Goal: Task Accomplishment & Management: Complete application form

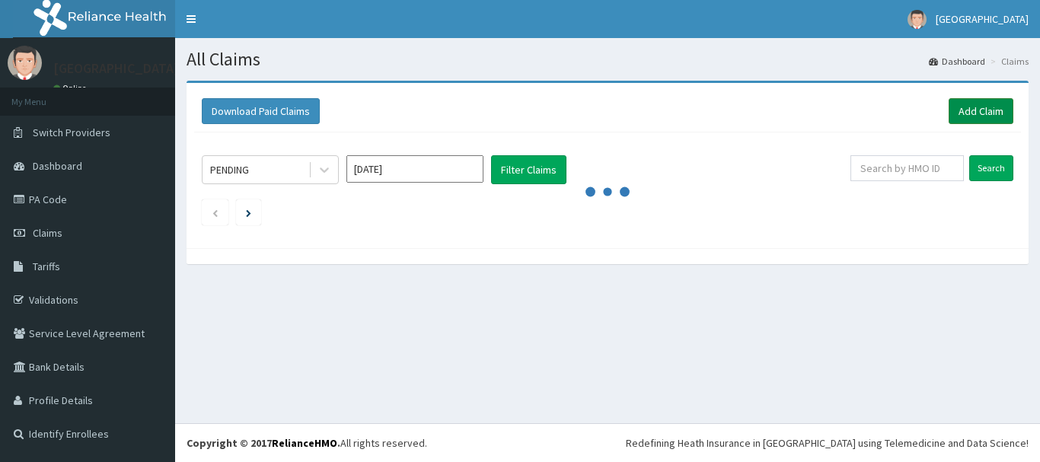
click at [975, 106] on link "Add Claim" at bounding box center [981, 111] width 65 height 26
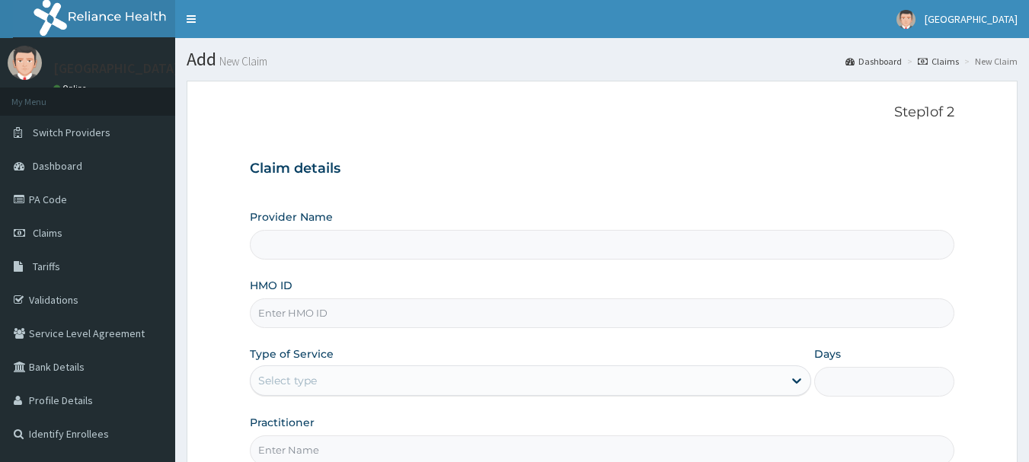
click at [343, 238] on input "Provider Name" at bounding box center [602, 245] width 705 height 30
click at [334, 257] on input "Provider Name" at bounding box center [602, 245] width 705 height 30
click at [330, 247] on input "Provider Name" at bounding box center [602, 245] width 705 height 30
click at [375, 236] on input "Provider Name" at bounding box center [602, 245] width 705 height 30
type input "[GEOGRAPHIC_DATA]"
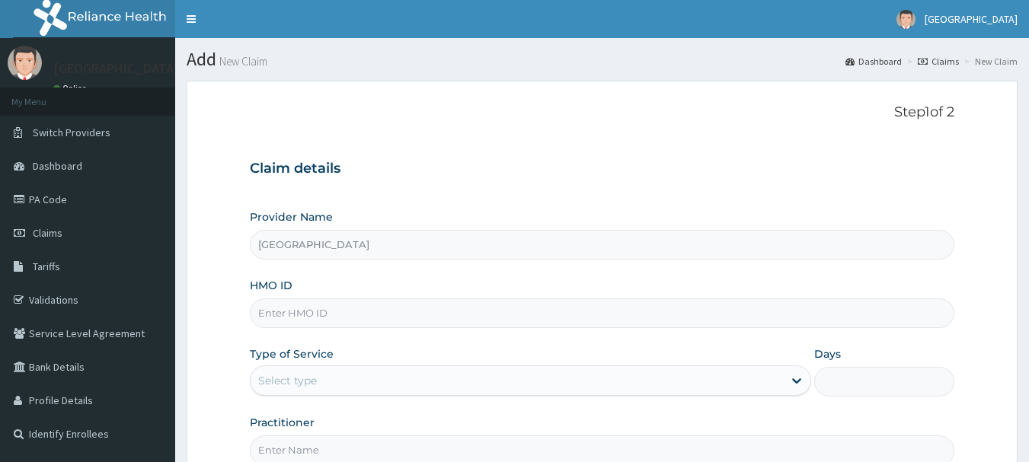
click at [301, 307] on input "HMO ID" at bounding box center [602, 313] width 705 height 30
paste input "AET/10109/C"
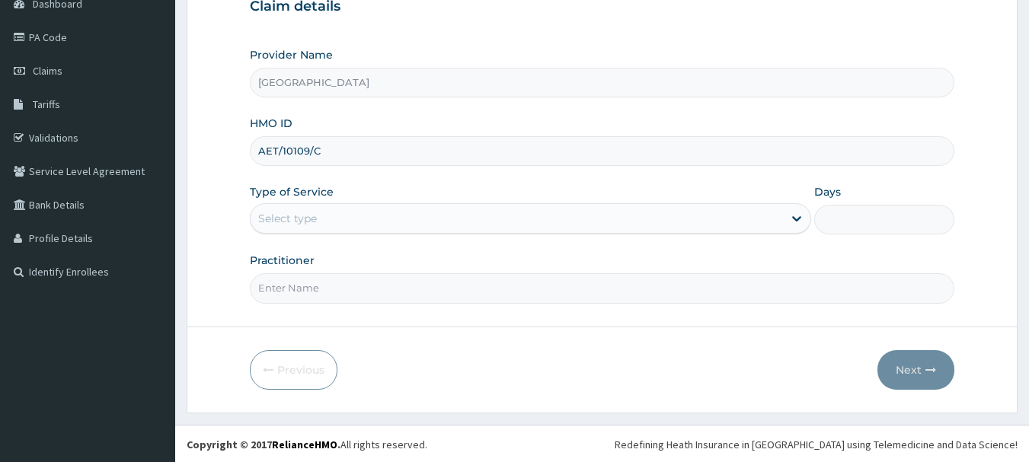
scroll to position [164, 0]
type input "AET/10109/C"
click at [337, 212] on div "Select type" at bounding box center [516, 217] width 532 height 24
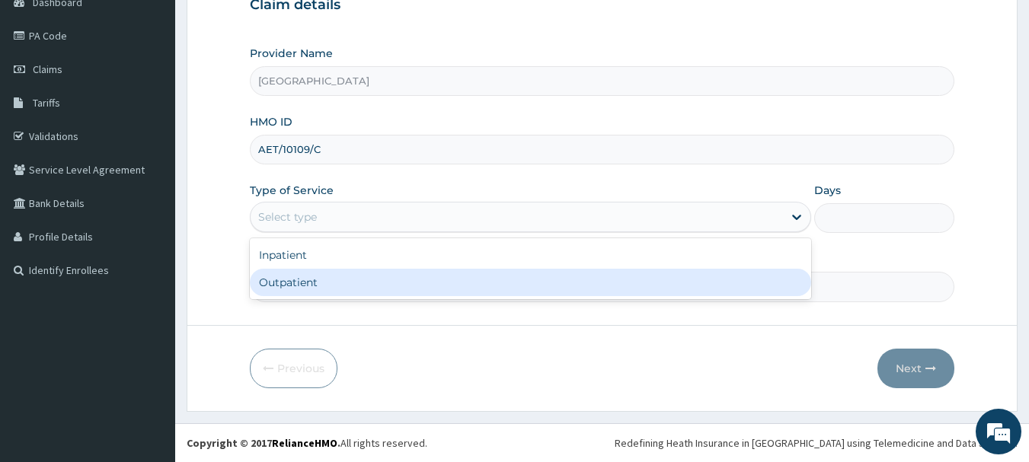
drag, startPoint x: 298, startPoint y: 276, endPoint x: 663, endPoint y: 276, distance: 364.7
click at [301, 276] on div "Outpatient" at bounding box center [530, 282] width 561 height 27
type input "1"
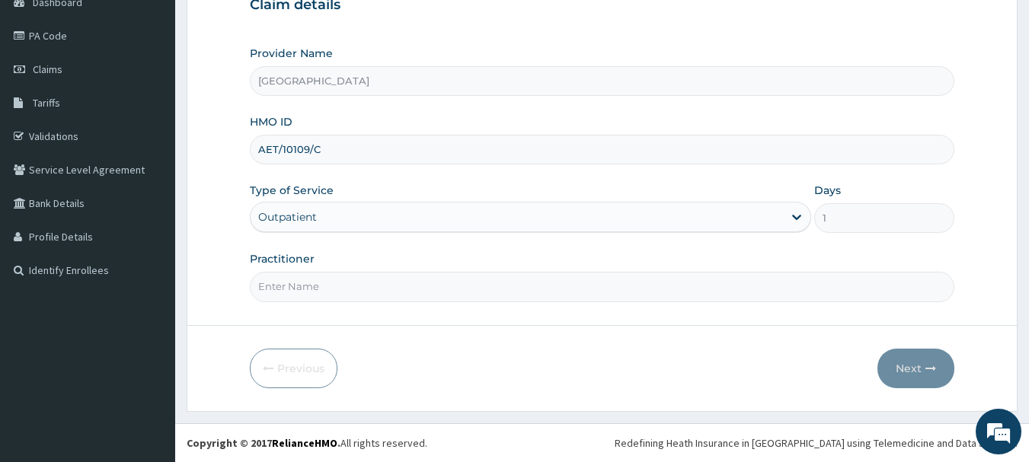
click at [331, 279] on input "Practitioner" at bounding box center [602, 287] width 705 height 30
type input "DR. IFEANYI"
click at [922, 362] on button "Next" at bounding box center [915, 369] width 77 height 40
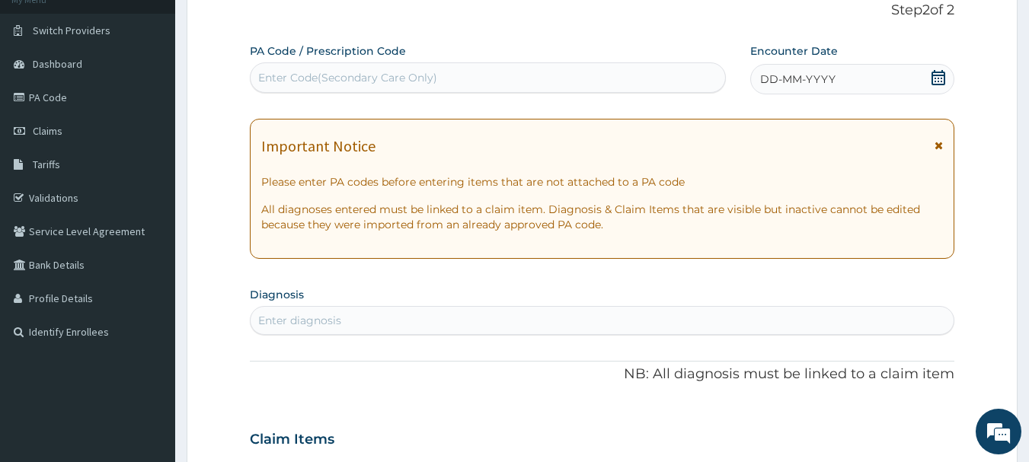
scroll to position [11, 0]
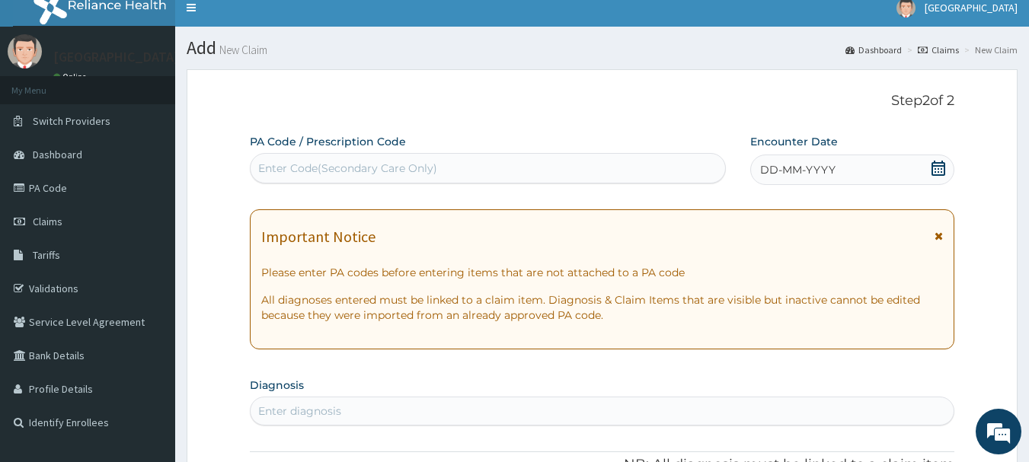
click at [950, 168] on div "DD-MM-YYYY" at bounding box center [852, 170] width 204 height 30
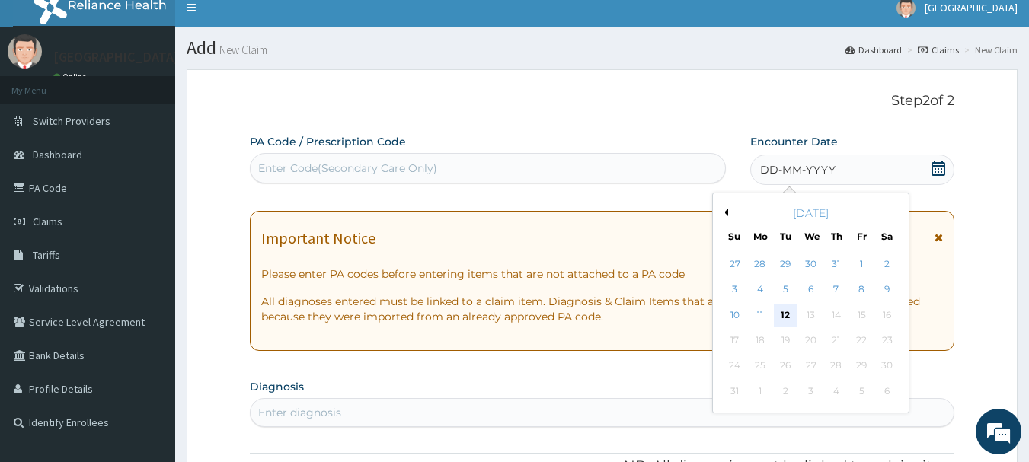
click at [790, 312] on div "12" at bounding box center [785, 315] width 23 height 23
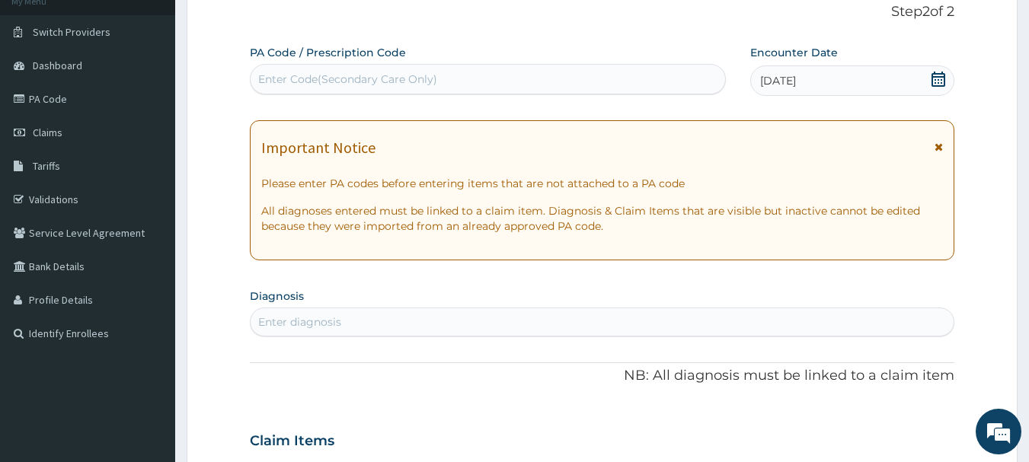
scroll to position [316, 0]
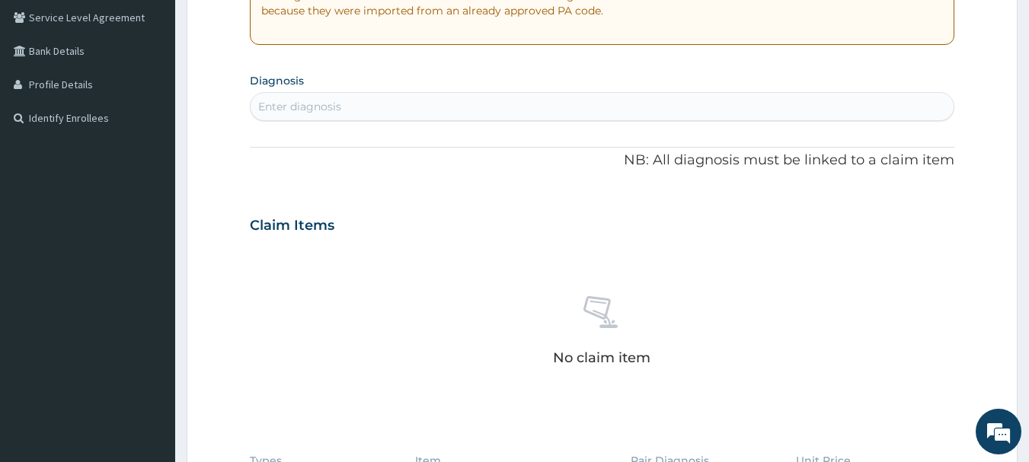
click at [318, 94] on div "Enter diagnosis" at bounding box center [602, 106] width 705 height 29
type input "BRONC"
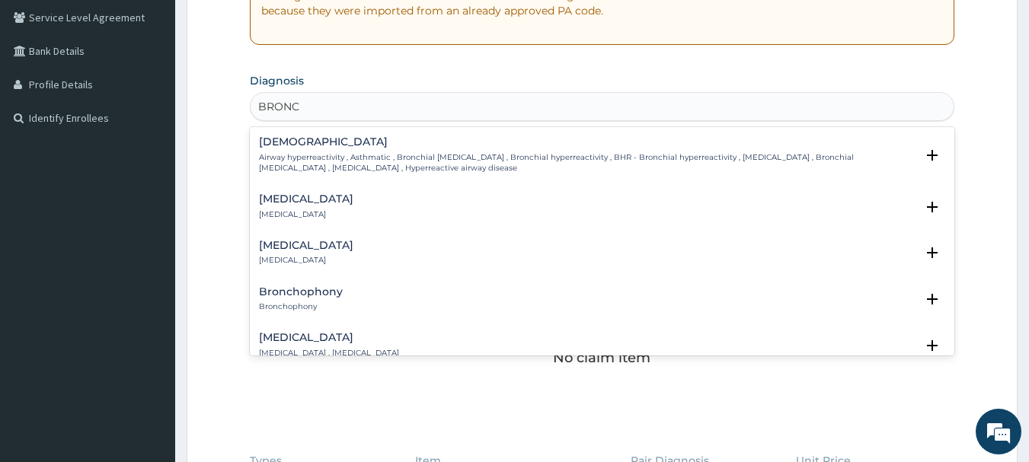
click at [301, 196] on h4 "Bronchitis" at bounding box center [306, 198] width 94 height 11
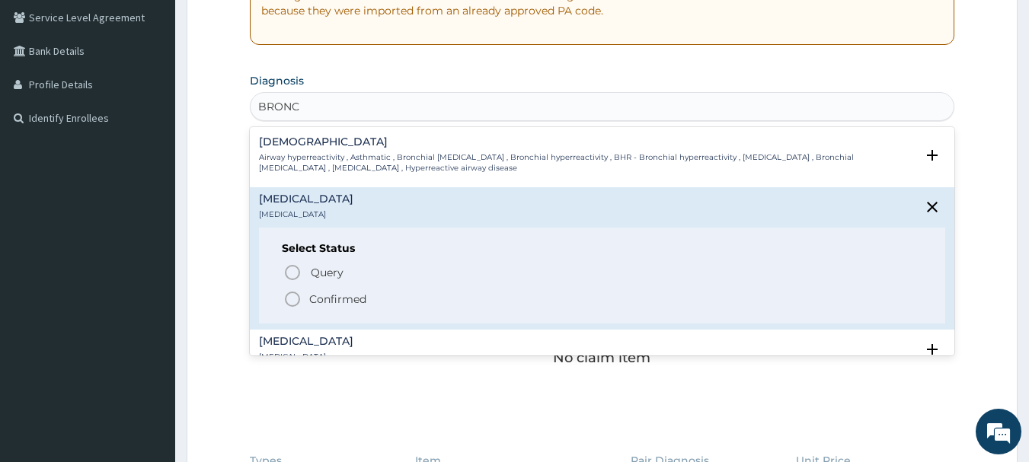
drag, startPoint x: 327, startPoint y: 296, endPoint x: 366, endPoint y: 214, distance: 90.9
click at [327, 295] on p "Confirmed" at bounding box center [337, 299] width 57 height 15
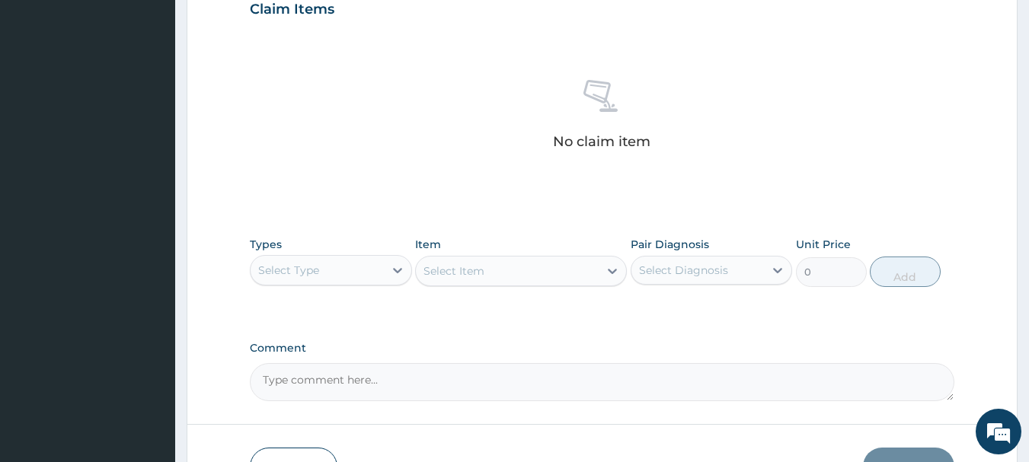
scroll to position [544, 0]
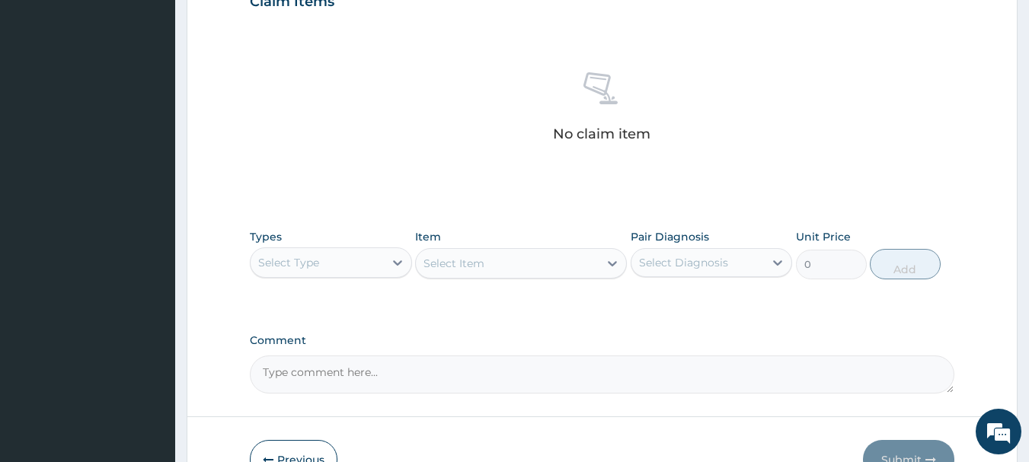
click at [337, 262] on div "Select Type" at bounding box center [316, 262] width 133 height 24
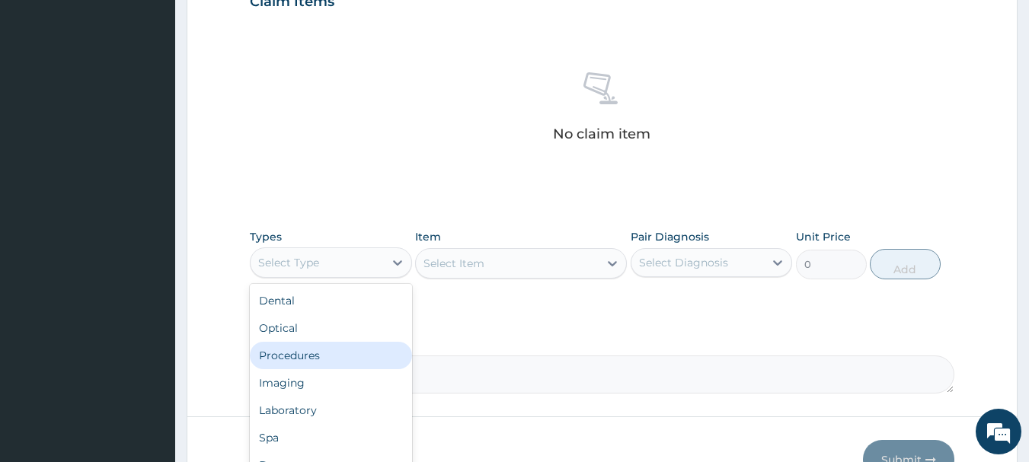
scroll to position [52, 0]
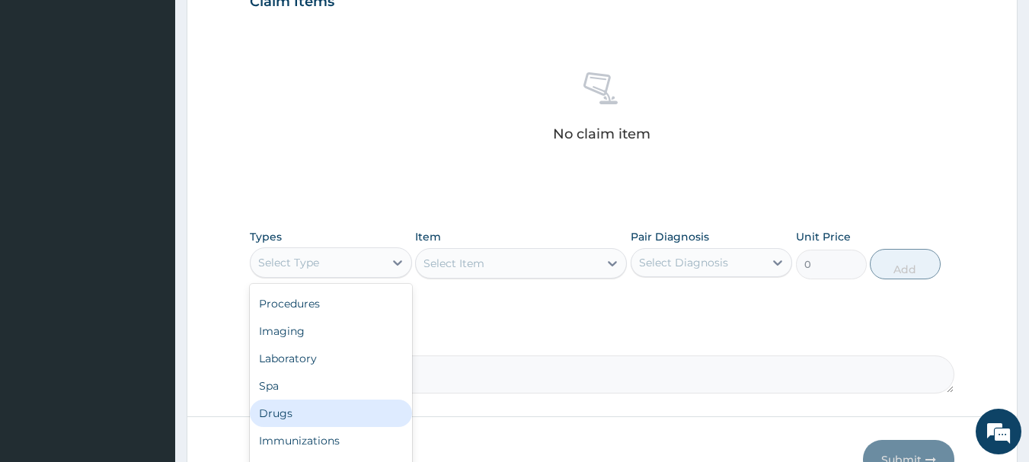
click at [305, 413] on div "Drugs" at bounding box center [331, 413] width 162 height 27
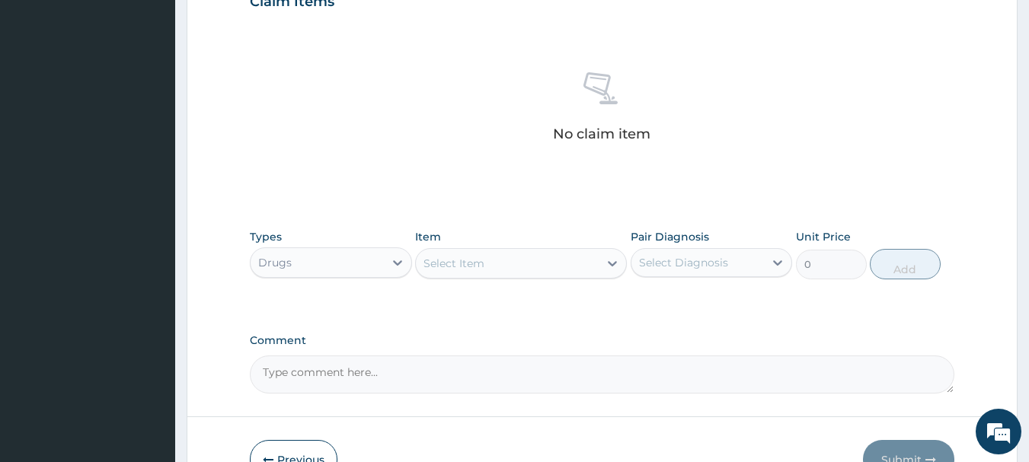
click at [475, 279] on div "Item Select Item" at bounding box center [521, 254] width 212 height 50
click at [479, 264] on div "Select Item" at bounding box center [453, 263] width 61 height 15
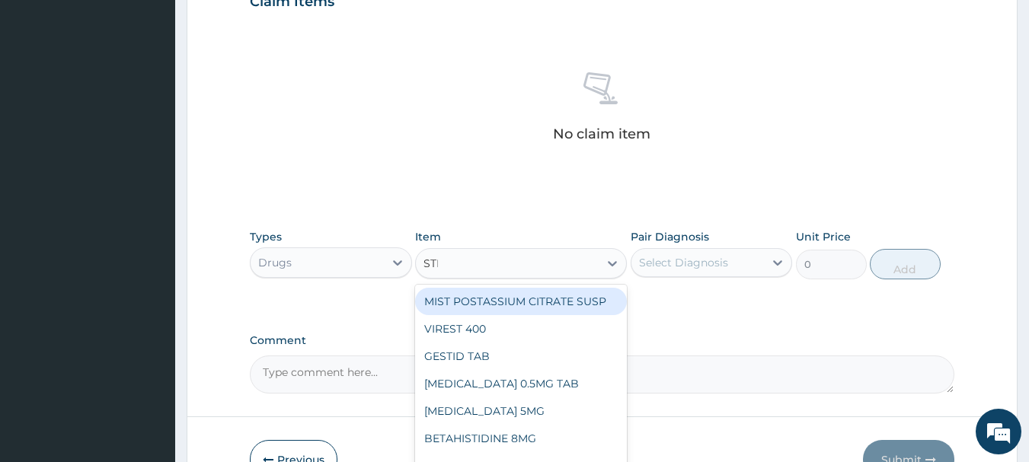
type input "STRE"
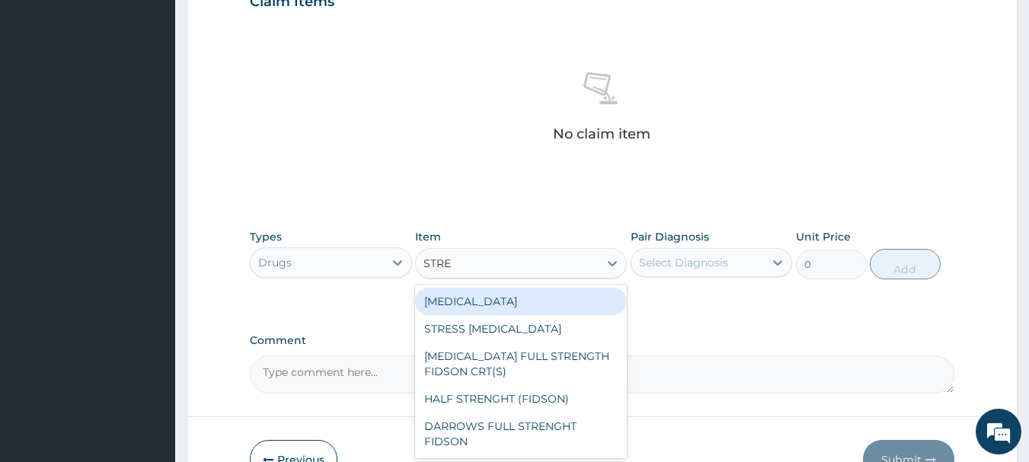
click at [521, 292] on div "STREPTOMYCIN" at bounding box center [521, 301] width 212 height 27
type input "355"
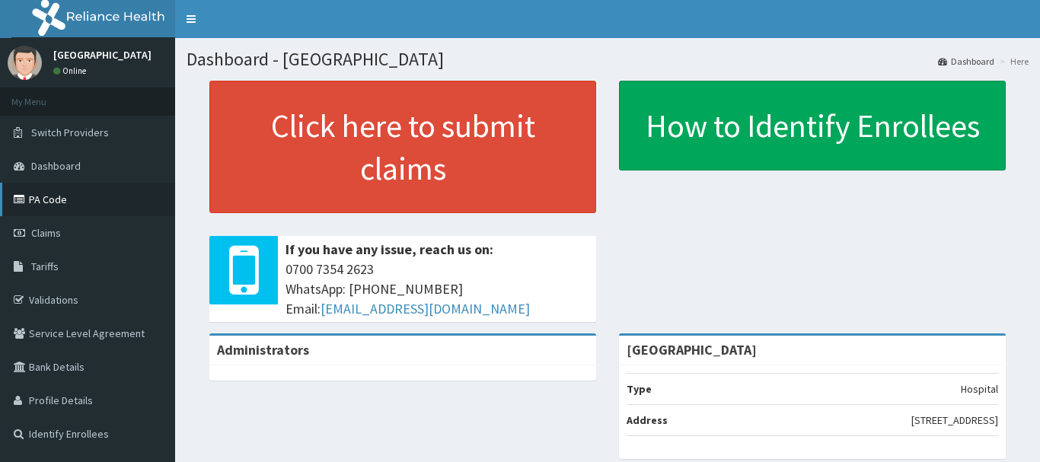
click at [34, 201] on link "PA Code" at bounding box center [87, 199] width 175 height 33
